Goal: Transaction & Acquisition: Purchase product/service

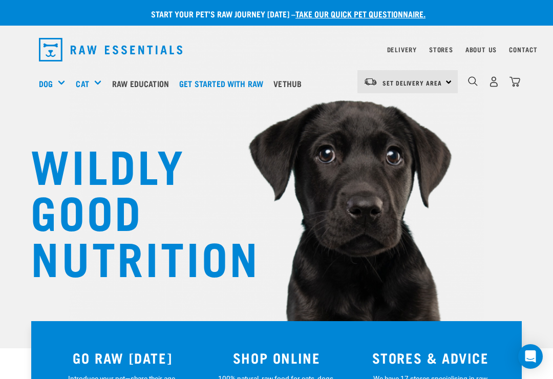
click at [449, 81] on div "Set Delivery Area North Island South Island" at bounding box center [407, 81] width 100 height 23
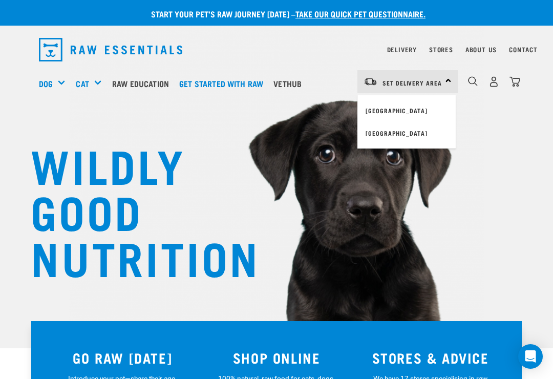
click at [412, 106] on link "[GEOGRAPHIC_DATA]" at bounding box center [406, 110] width 98 height 23
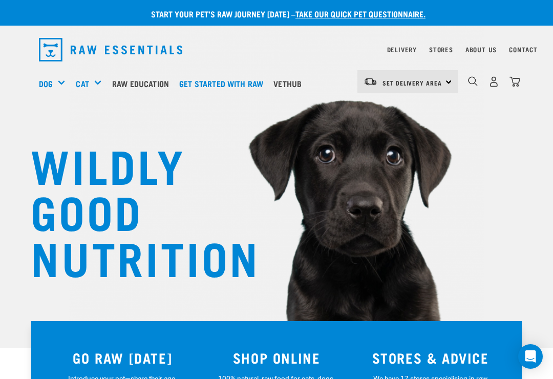
click at [494, 81] on img "dropdown navigation" at bounding box center [493, 81] width 11 height 11
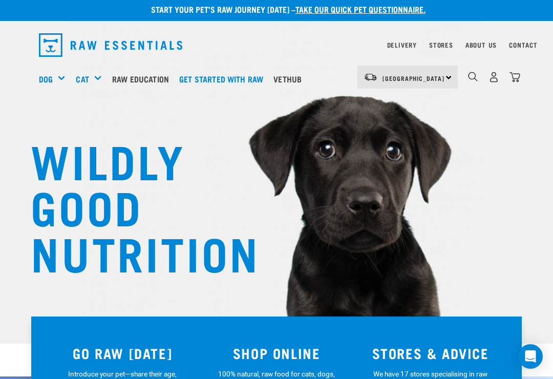
scroll to position [5, 0]
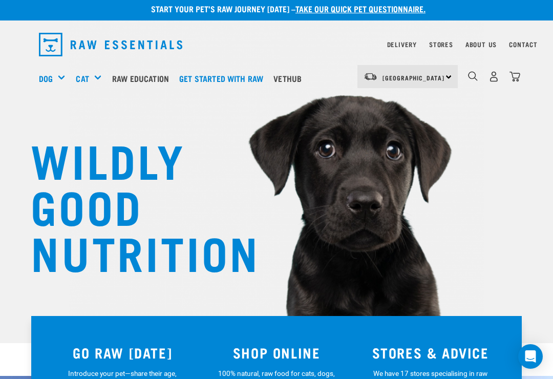
click at [496, 72] on img "dropdown navigation" at bounding box center [493, 76] width 11 height 11
click at [490, 72] on img "dropdown navigation" at bounding box center [493, 76] width 11 height 11
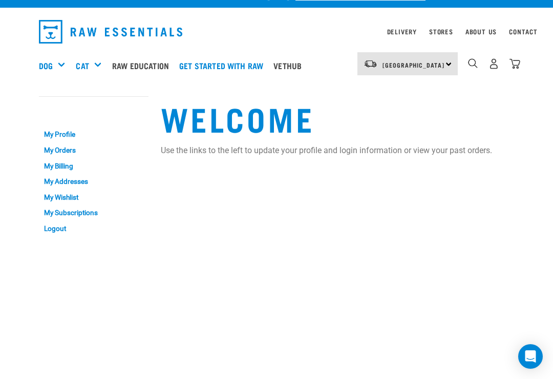
scroll to position [18, 0]
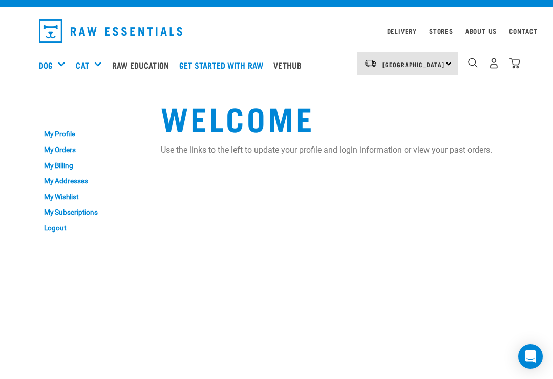
click at [0, 0] on div "Mixes & Minces" at bounding box center [0, 0] width 0 height 0
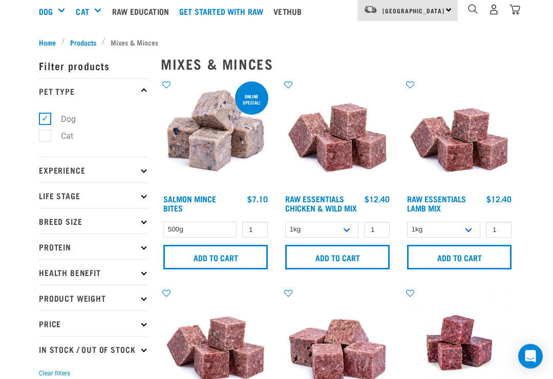
scroll to position [72, 0]
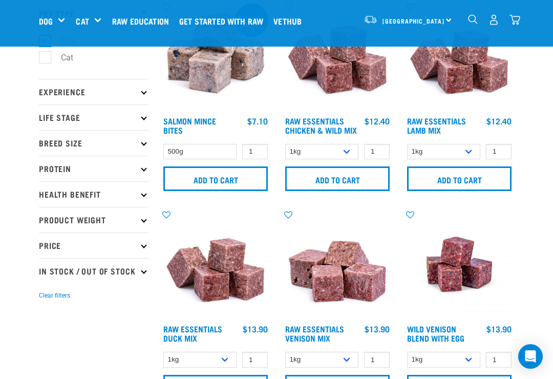
click at [346, 233] on img at bounding box center [338, 264] width 110 height 110
click at [345, 144] on select "1kg 3kg Bulk (10kg)" at bounding box center [321, 152] width 73 height 16
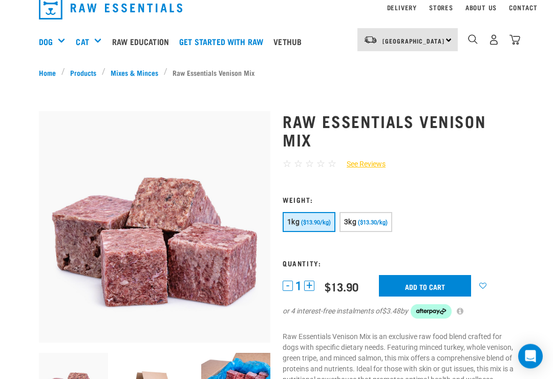
scroll to position [42, 0]
click at [378, 220] on span "($13.30/kg)" at bounding box center [373, 222] width 30 height 7
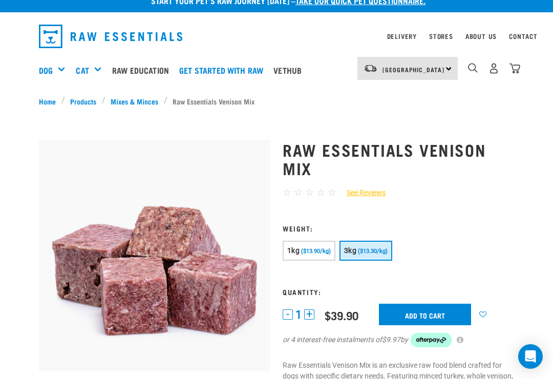
scroll to position [15, 0]
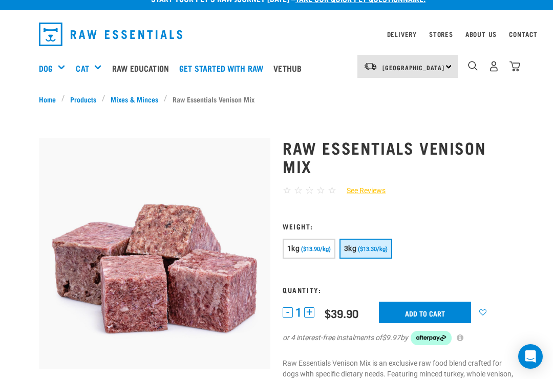
click at [126, 96] on link "Mixes & Minces" at bounding box center [134, 99] width 58 height 11
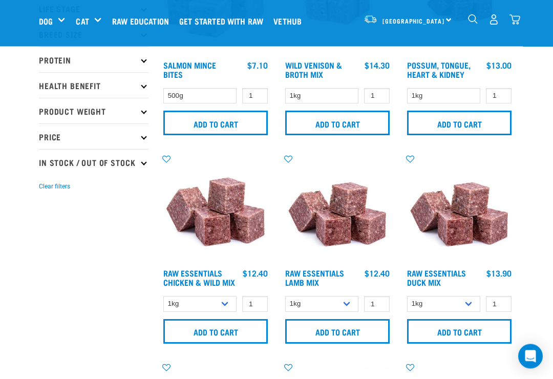
scroll to position [134, 0]
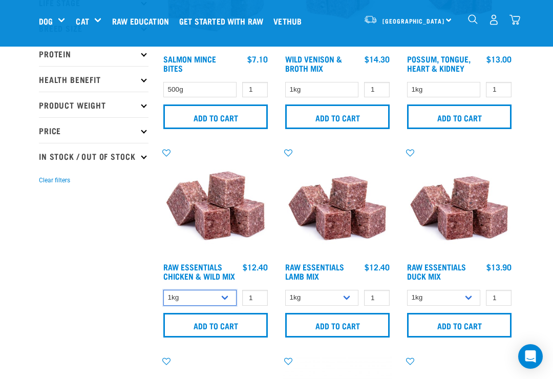
click at [226, 302] on select "1kg 3kg Bulk (10kg)" at bounding box center [199, 298] width 73 height 16
select select "709"
click at [256, 302] on input "1" at bounding box center [255, 298] width 26 height 16
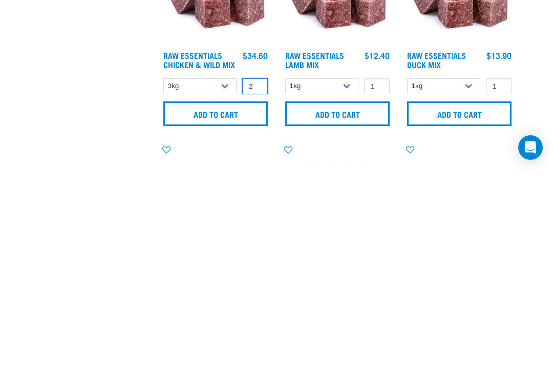
type input "2"
click at [224, 310] on input "Add to cart" at bounding box center [215, 322] width 104 height 25
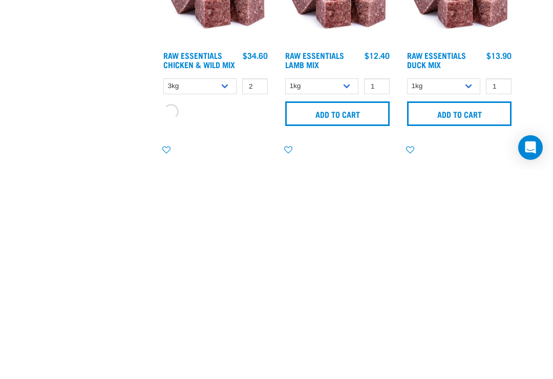
scroll to position [346, 0]
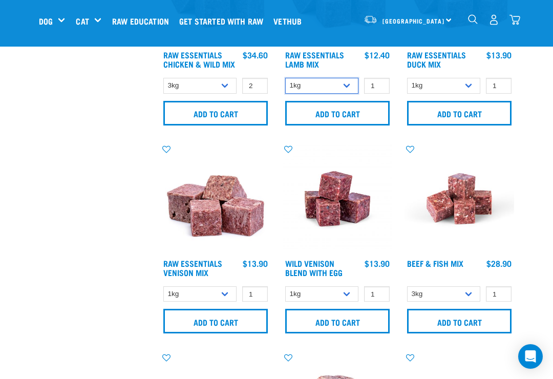
click at [345, 82] on select "1kg 3kg Bulk (10kg)" at bounding box center [321, 86] width 73 height 16
select select "24"
click at [350, 108] on input "Add to cart" at bounding box center [337, 113] width 104 height 25
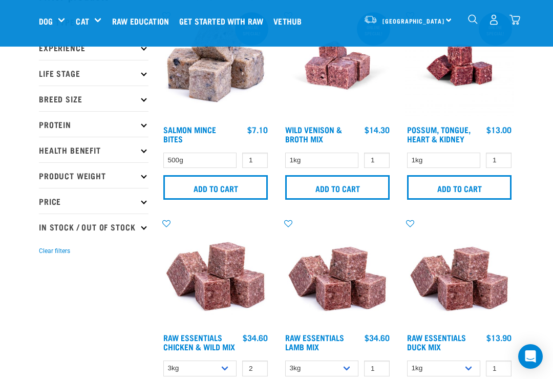
scroll to position [58, 0]
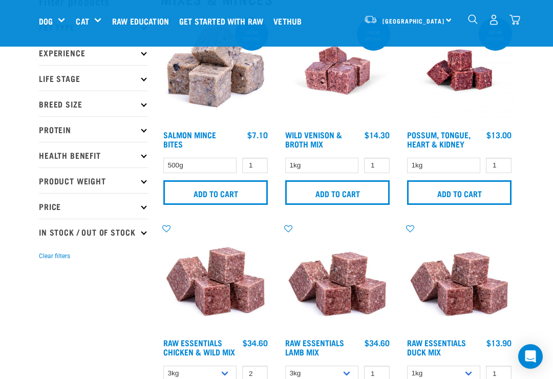
click at [515, 15] on img "dropdown navigation" at bounding box center [514, 19] width 11 height 11
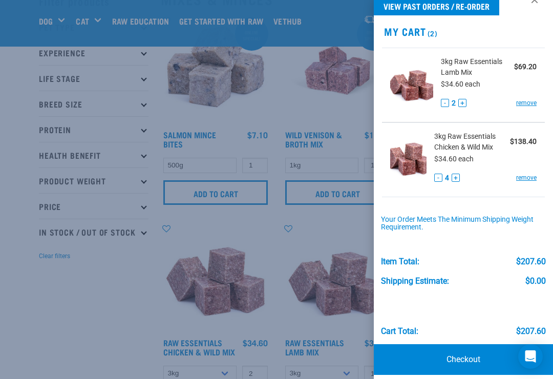
scroll to position [22, 0]
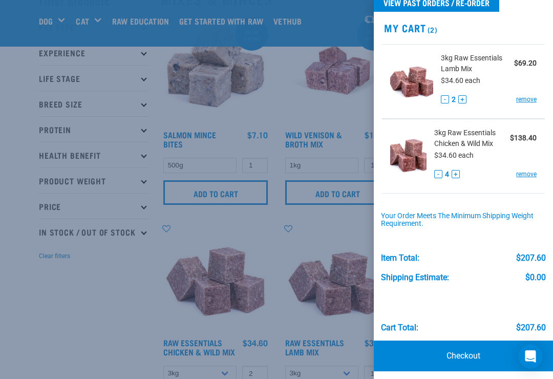
click at [435, 175] on button "-" at bounding box center [438, 174] width 8 height 8
click at [434, 175] on button "-" at bounding box center [438, 174] width 8 height 8
click at [444, 100] on button "-" at bounding box center [445, 99] width 8 height 8
click at [432, 97] on img at bounding box center [411, 79] width 43 height 53
click at [441, 100] on button "-" at bounding box center [445, 99] width 8 height 8
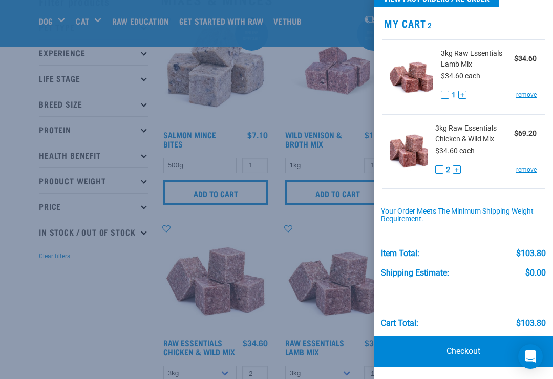
scroll to position [26, 0]
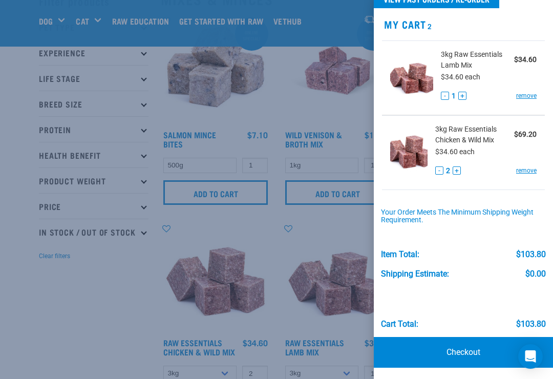
click at [328, 121] on div at bounding box center [276, 189] width 553 height 379
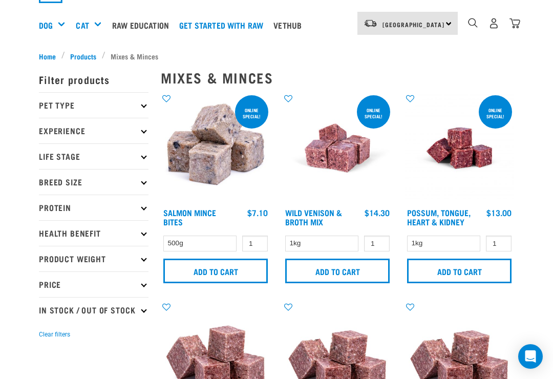
scroll to position [5, 0]
